Goal: Transaction & Acquisition: Purchase product/service

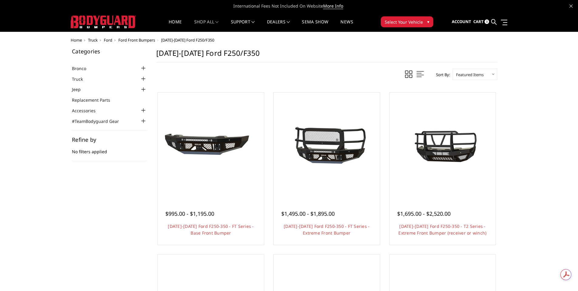
click at [142, 79] on div at bounding box center [143, 78] width 7 height 7
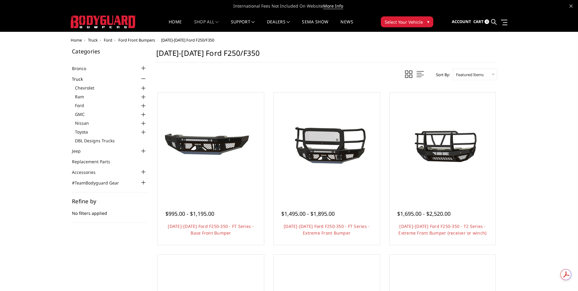
click at [143, 105] on div at bounding box center [143, 105] width 7 height 7
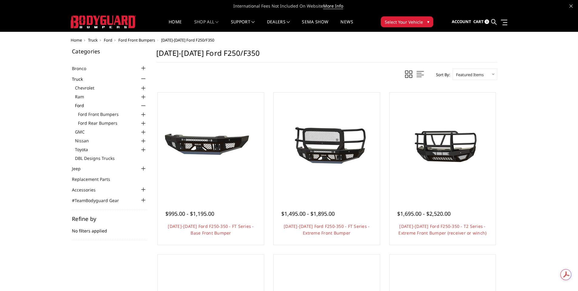
click at [142, 114] on div at bounding box center [143, 114] width 7 height 7
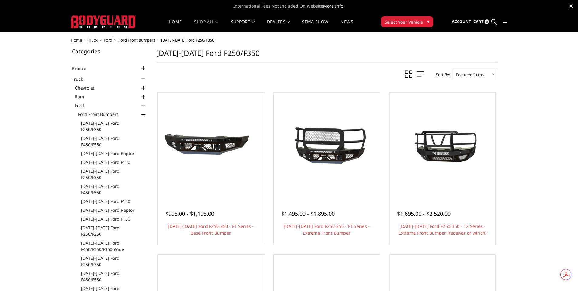
click at [109, 123] on link "[DATE]-[DATE] Ford F250/F350" at bounding box center [114, 126] width 66 height 13
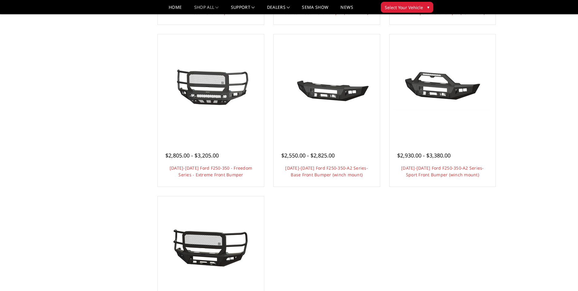
scroll to position [334, 0]
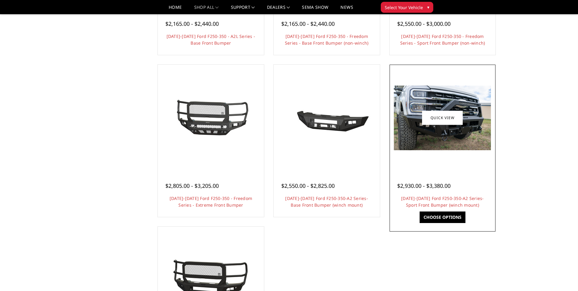
click at [477, 138] on img at bounding box center [442, 118] width 97 height 65
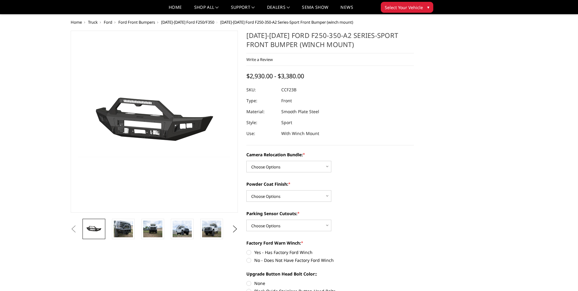
scroll to position [30, 0]
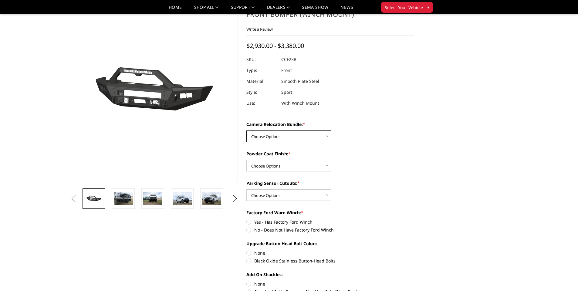
click at [329, 136] on select "Choose Options WITHOUT Camera Relocation Bundle WITH Camera Relocation Bundle" at bounding box center [289, 137] width 85 height 12
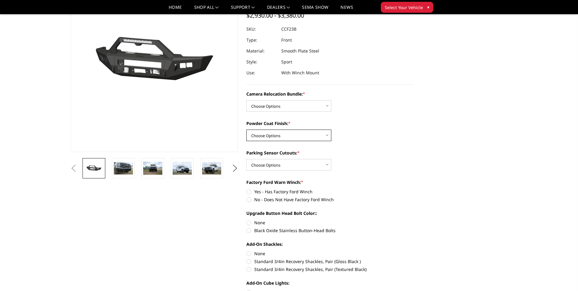
click at [317, 138] on select "Choose Options Textured Black Powder Coat Bare Metal" at bounding box center [289, 136] width 85 height 12
select select "2613"
click at [247, 130] on select "Choose Options Textured Black Powder Coat Bare Metal" at bounding box center [289, 136] width 85 height 12
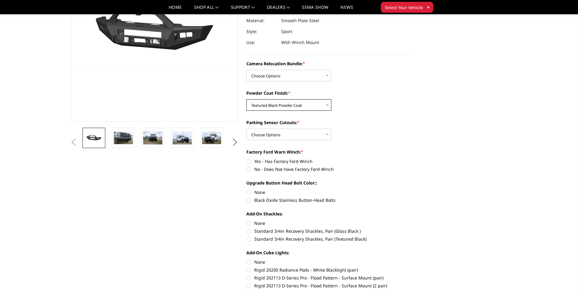
scroll to position [121, 0]
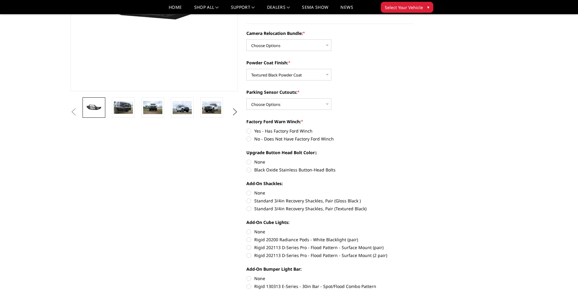
click at [312, 138] on label "No - Does Not Have Factory Ford Winch" at bounding box center [331, 139] width 168 height 6
click at [414, 128] on input "No - Does Not Have Factory Ford Winch" at bounding box center [414, 128] width 0 height 0
radio input "true"
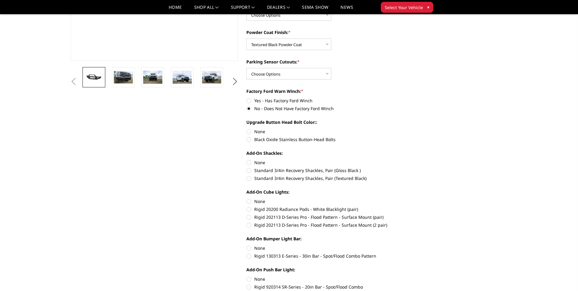
click at [322, 139] on label "Black Oxide Stainless Button-Head Bolts" at bounding box center [331, 139] width 168 height 6
click at [414, 129] on input "Black Oxide Stainless Button-Head Bolts" at bounding box center [414, 128] width 0 height 0
radio input "true"
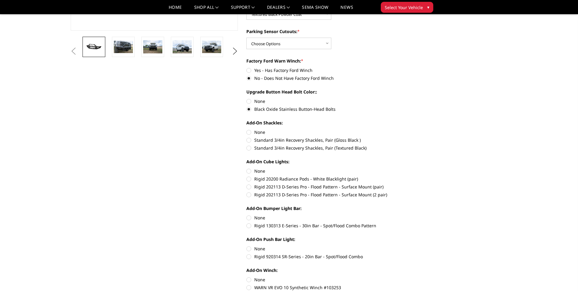
click at [296, 145] on label "Standard 3/4in Recovery Shackles, Pair (Textured Black)" at bounding box center [331, 148] width 168 height 6
click at [414, 137] on input "Standard 3/4in Recovery Shackles, Pair (Textured Black)" at bounding box center [414, 137] width 0 height 0
radio input "true"
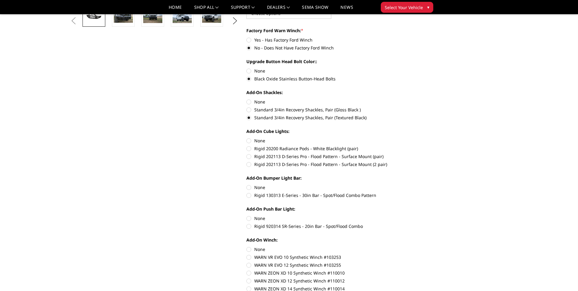
click at [270, 156] on label "Rigid 202113 D-Series Pro - Flood Pattern - Surface Mount (pair)" at bounding box center [331, 156] width 168 height 6
click at [414, 146] on input "Rigid 202113 D-Series Pro - Flood Pattern - Surface Mount (pair)" at bounding box center [414, 145] width 0 height 0
radio input "true"
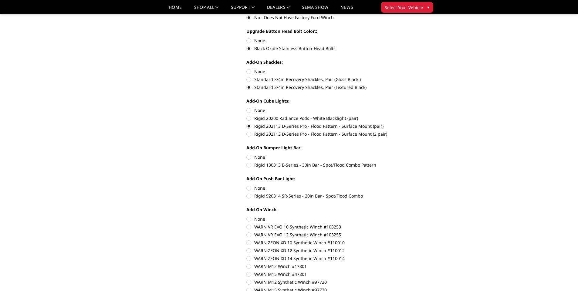
click at [332, 166] on label "Rigid 130313 E-Series - 30in Bar - Spot/Flood Combo Pattern" at bounding box center [331, 165] width 168 height 6
click at [414, 154] on input "Rigid 130313 E-Series - 30in Bar - Spot/Flood Combo Pattern" at bounding box center [414, 154] width 0 height 0
radio input "true"
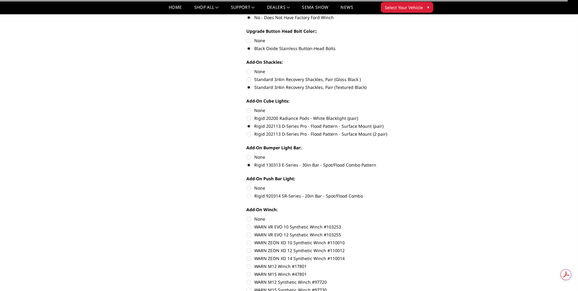
scroll to position [273, 0]
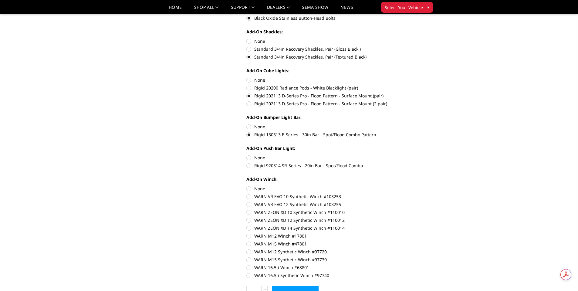
click at [278, 136] on label "Rigid 130313 E-Series - 30in Bar - Spot/Flood Combo Pattern" at bounding box center [331, 134] width 168 height 6
click at [414, 124] on input "Rigid 130313 E-Series - 30in Bar - Spot/Flood Combo Pattern" at bounding box center [414, 124] width 0 height 0
click at [255, 126] on label "None" at bounding box center [331, 127] width 168 height 6
click at [247, 124] on input "None" at bounding box center [247, 124] width 0 height 0
radio input "true"
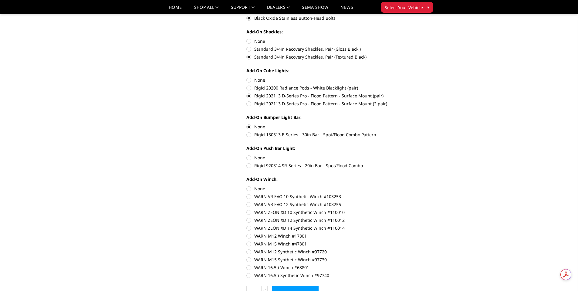
click at [289, 165] on label "Rigid 920314 SR-Series - 20in Bar - Spot/Flood Combo" at bounding box center [331, 165] width 168 height 6
click at [414, 155] on input "Rigid 920314 SR-Series - 20in Bar - Spot/Flood Combo" at bounding box center [414, 155] width 0 height 0
radio input "true"
click at [253, 159] on label "None" at bounding box center [331, 158] width 168 height 6
click at [247, 155] on input "None" at bounding box center [247, 155] width 0 height 0
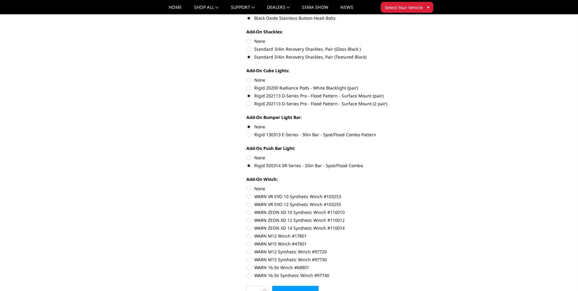
radio input "true"
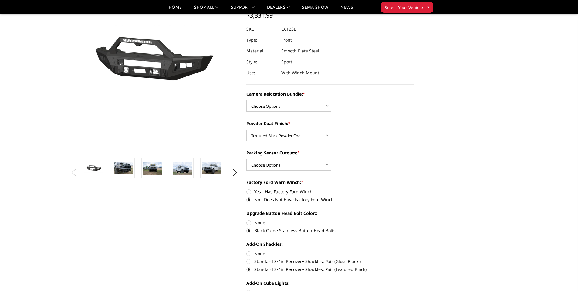
scroll to position [0, 0]
